Goal: Use online tool/utility: Use online tool/utility

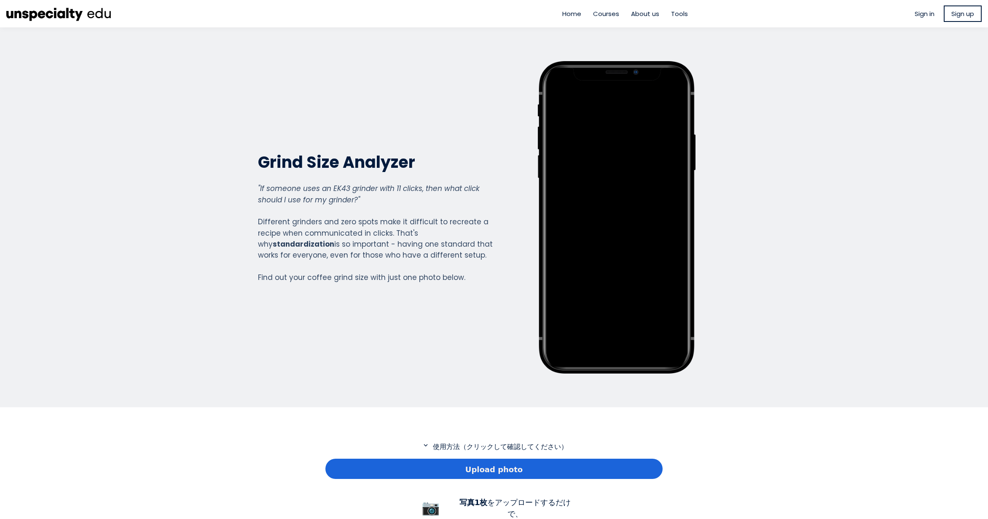
scroll to position [609, 337]
click at [367, 468] on div "Upload photo" at bounding box center [493, 468] width 337 height 20
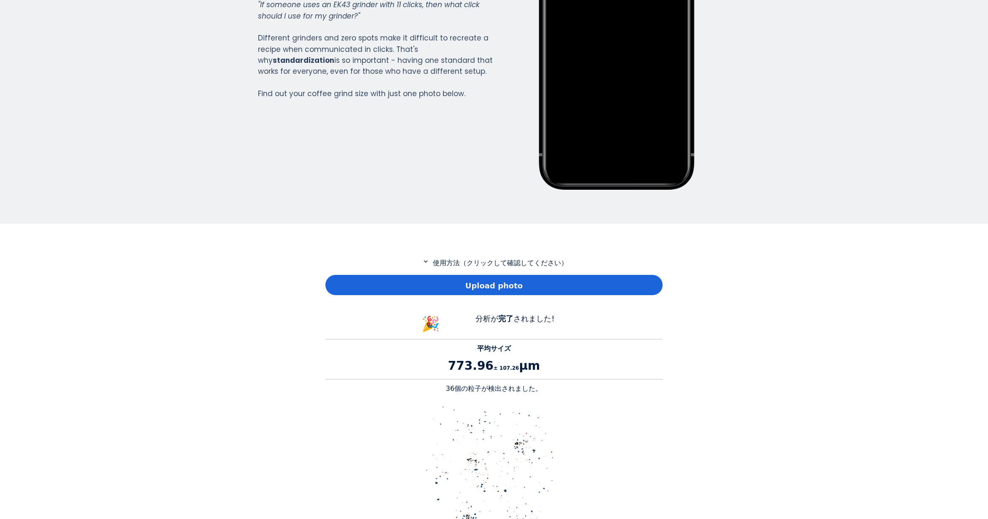
scroll to position [211, 0]
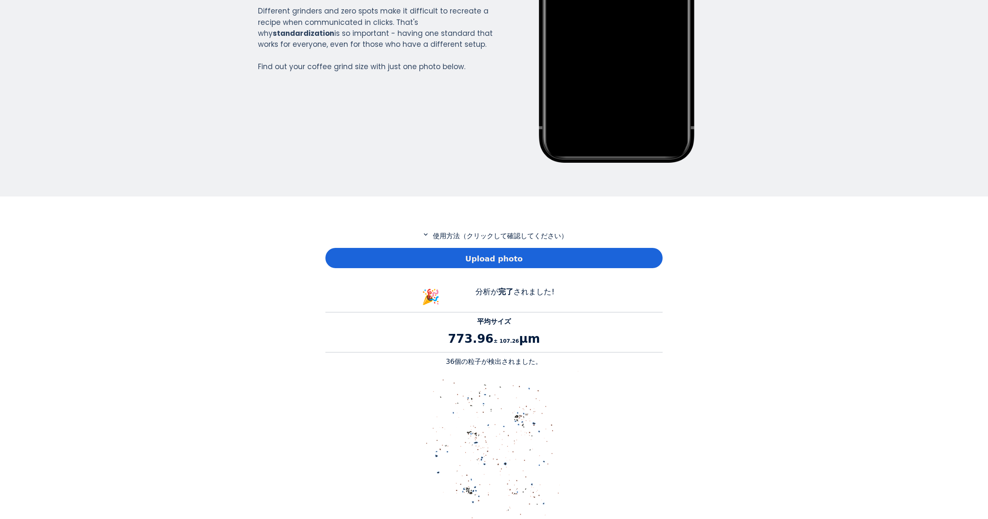
click at [456, 362] on p "36個の粒子が検出されました。" at bounding box center [493, 361] width 337 height 10
drag, startPoint x: 456, startPoint y: 362, endPoint x: 480, endPoint y: 366, distance: 24.7
click at [480, 366] on p "36個の粒子が検出されました。" at bounding box center [493, 361] width 337 height 10
click at [452, 362] on p "36個の粒子が検出されました。" at bounding box center [493, 361] width 337 height 10
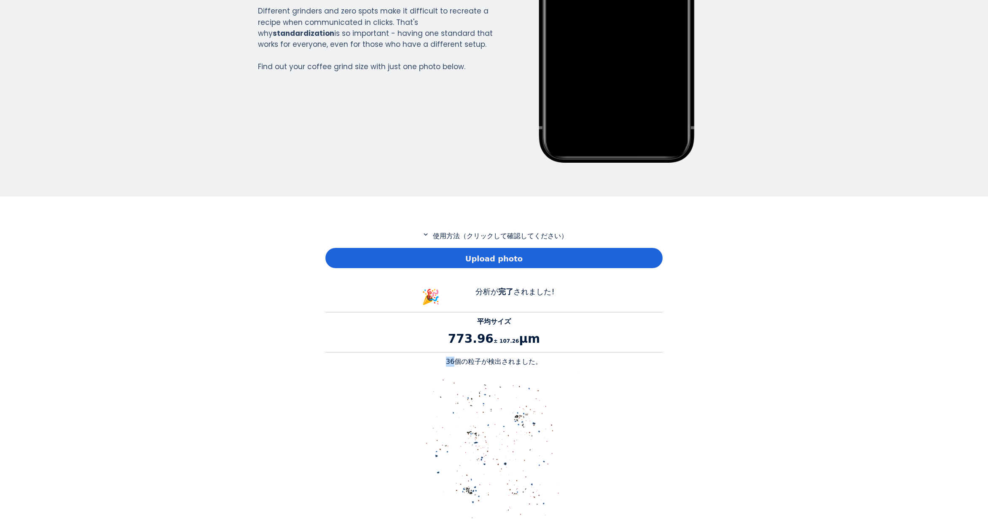
click at [452, 362] on p "36個の粒子が検出されました。" at bounding box center [493, 361] width 337 height 10
copy p "36"
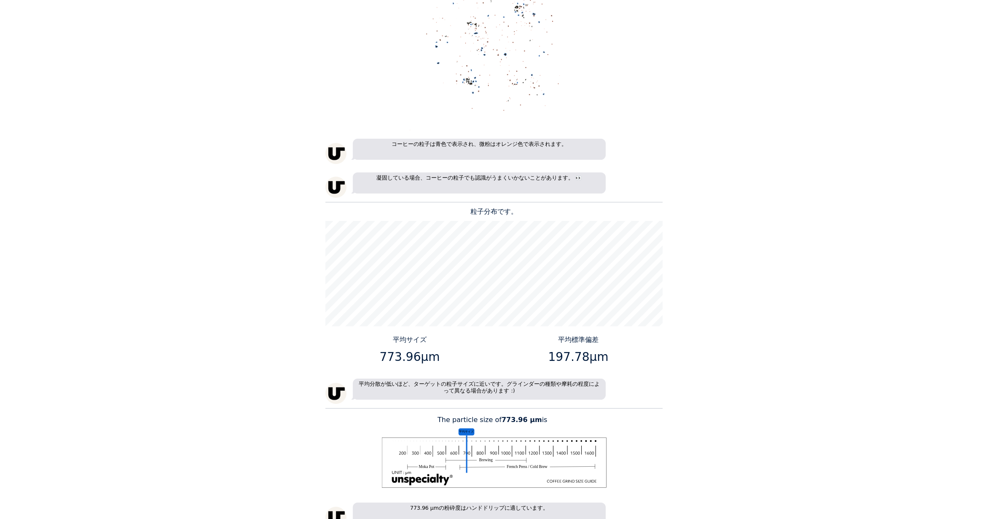
scroll to position [632, 0]
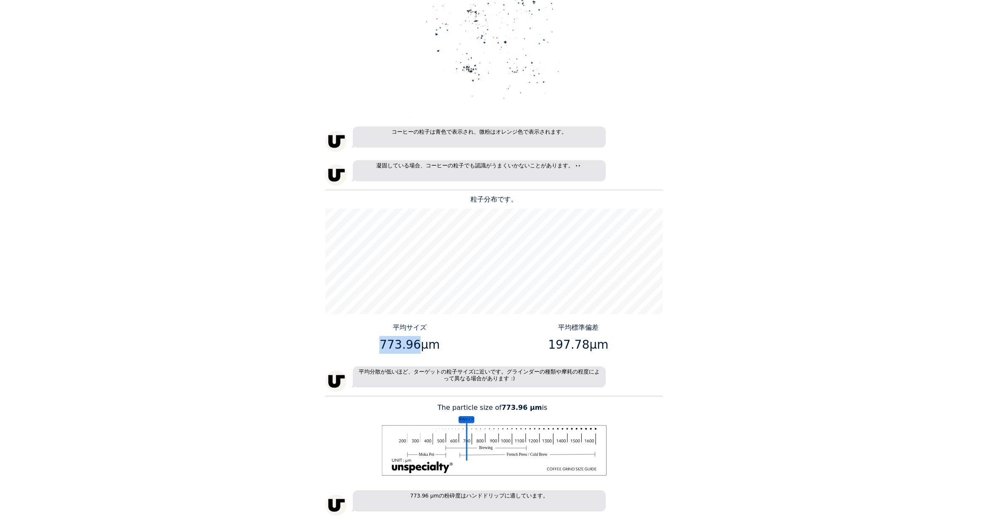
drag, startPoint x: 414, startPoint y: 343, endPoint x: 381, endPoint y: 344, distance: 32.9
click at [381, 344] on p "773.96μm" at bounding box center [410, 345] width 162 height 18
copy p "773.96"
drag, startPoint x: 583, startPoint y: 348, endPoint x: 553, endPoint y: 346, distance: 30.0
click at [553, 346] on p "197.78μm" at bounding box center [578, 345] width 162 height 18
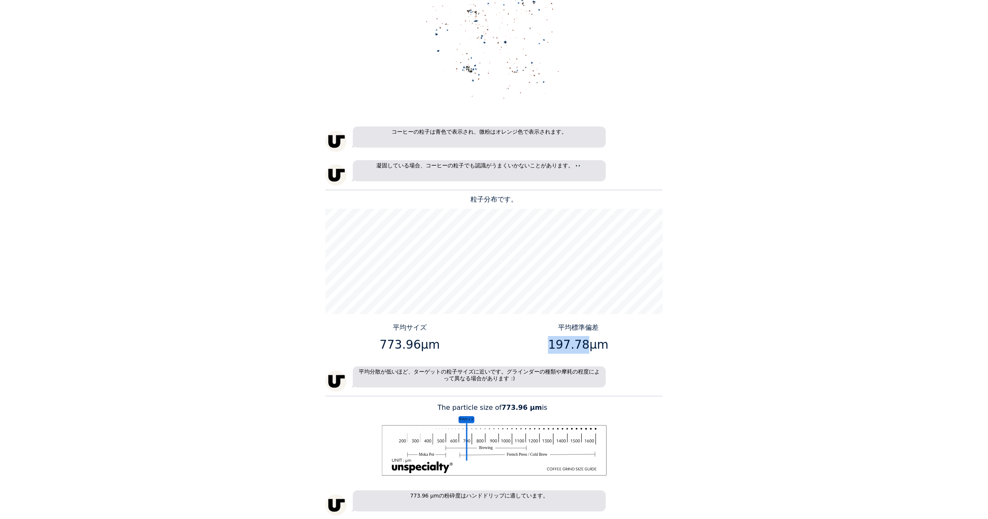
copy p "197.78"
